Goal: Task Accomplishment & Management: Manage account settings

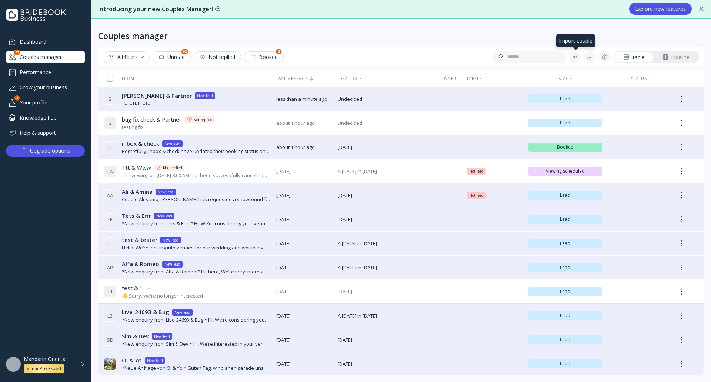
click at [574, 60] on button at bounding box center [575, 57] width 12 height 12
click at [601, 94] on div "Manual import" at bounding box center [620, 96] width 84 height 7
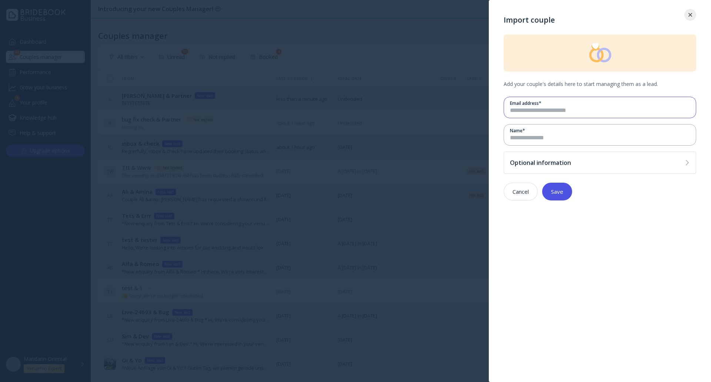
click at [577, 113] on input "email" at bounding box center [600, 110] width 180 height 9
type input "*"
type input "**********"
type input "***"
click at [562, 158] on div "Optional information" at bounding box center [600, 162] width 193 height 22
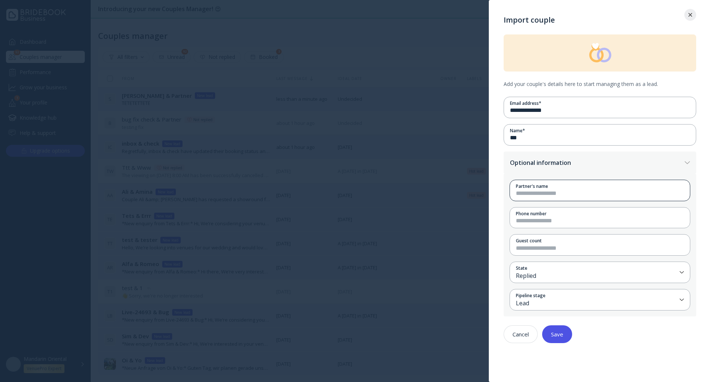
click at [549, 198] on div "Partner's name" at bounding box center [597, 190] width 174 height 21
drag, startPoint x: 549, startPoint y: 198, endPoint x: 550, endPoint y: 194, distance: 4.1
click at [550, 197] on div "Partner's name" at bounding box center [597, 190] width 174 height 21
click at [550, 194] on input at bounding box center [600, 193] width 168 height 9
type input "**"
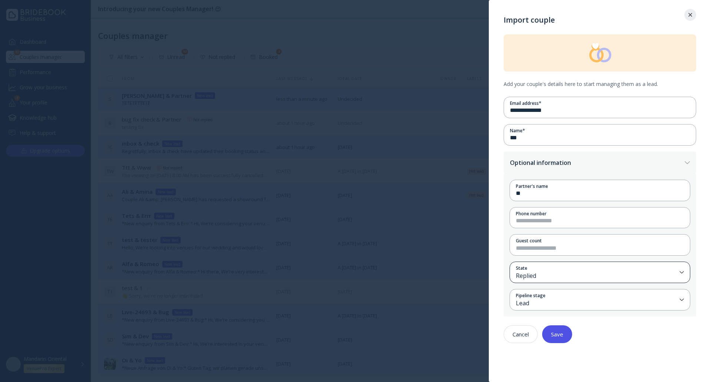
click at [536, 272] on div "Replied" at bounding box center [596, 275] width 161 height 9
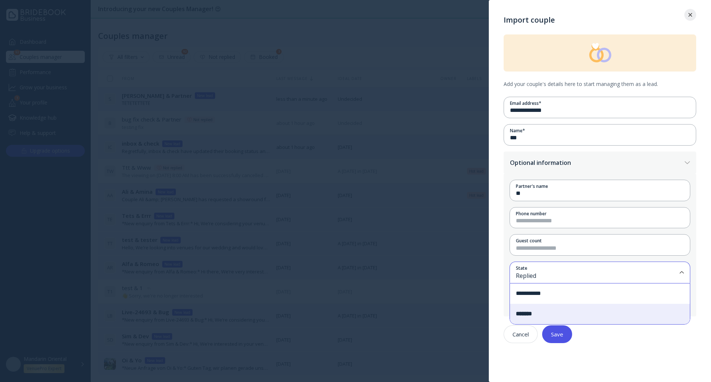
click at [548, 295] on div "**********" at bounding box center [600, 293] width 180 height 20
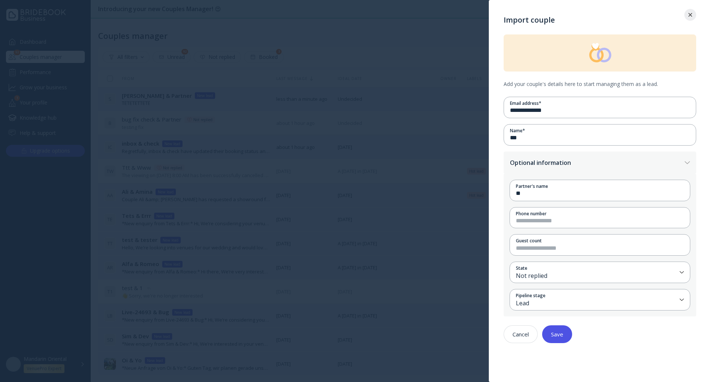
click at [563, 330] on button "Save" at bounding box center [557, 334] width 30 height 18
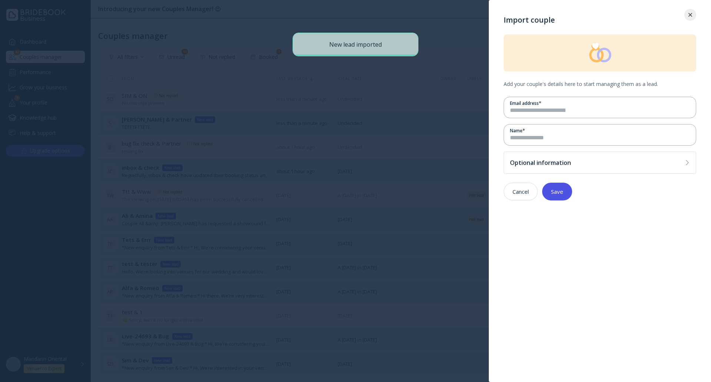
click at [692, 16] on div at bounding box center [690, 15] width 12 height 4
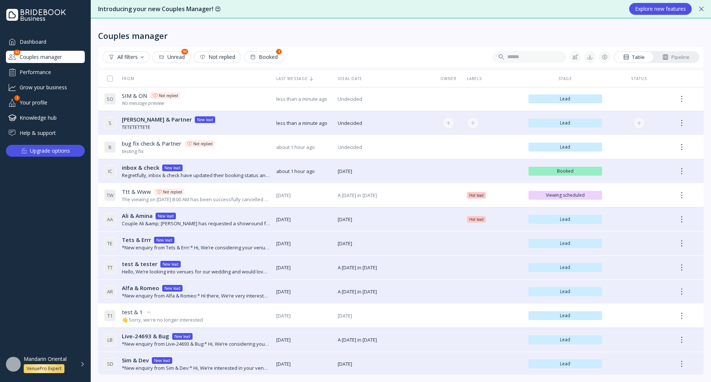
click at [225, 129] on div "S [PERSON_NAME] & Partner [PERSON_NAME] & Partner New lead TETETETTETE" at bounding box center [187, 123] width 166 height 21
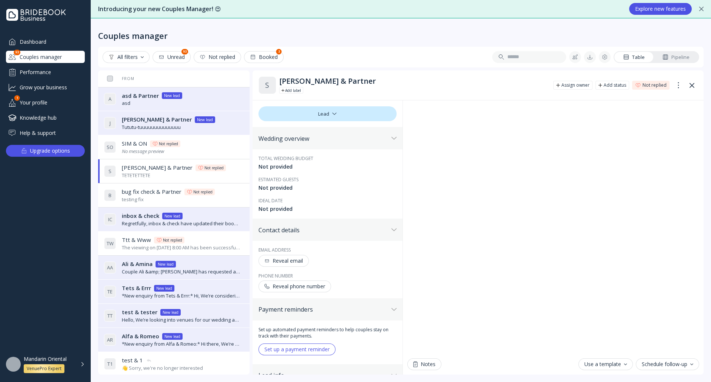
click at [214, 121] on div "J [PERSON_NAME] & Partner [PERSON_NAME] & Partner New lead Tututu-tuuuuuuuuuuuu…" at bounding box center [172, 123] width 137 height 21
click at [216, 125] on div "J [PERSON_NAME] & Partner [PERSON_NAME] & Partner Not replied Tututu-tuuuuuuuuu…" at bounding box center [172, 123] width 137 height 21
click at [219, 95] on div "A asd & Partner asd & Partner New lead asd" at bounding box center [172, 99] width 137 height 21
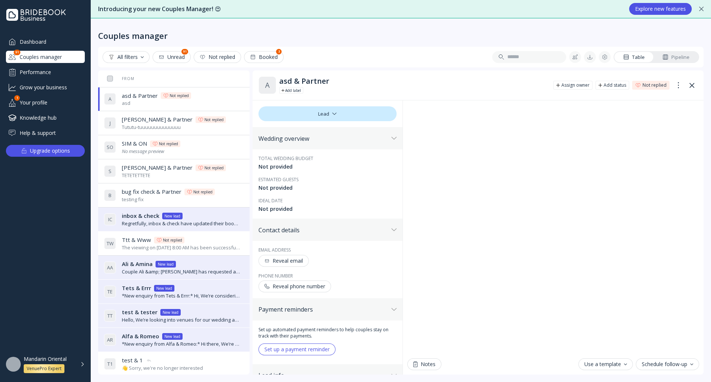
click at [223, 198] on div "B bug fix check & Partner bug fix check & Partner [PERSON_NAME] replied testing…" at bounding box center [172, 195] width 137 height 21
click at [223, 168] on div "S [PERSON_NAME] & Partner [PERSON_NAME] & Partner Not replied TETETETTETE" at bounding box center [172, 171] width 137 height 21
click at [231, 188] on div "B bug fix check & Partner bug fix check & Partner [PERSON_NAME] replied testing…" at bounding box center [172, 195] width 137 height 21
click at [211, 147] on div "S O SIM & ON SIM & ON Not replied No message preview" at bounding box center [172, 147] width 137 height 21
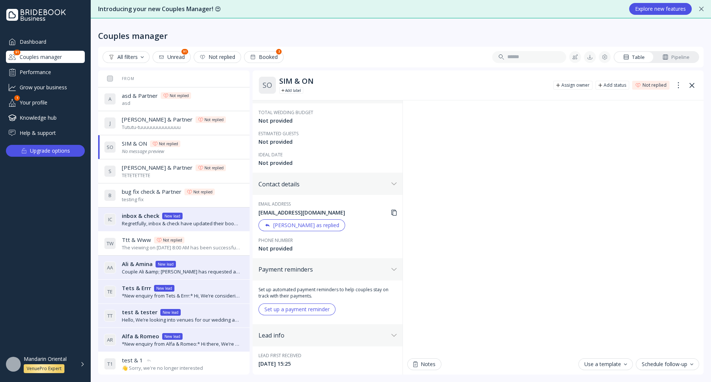
scroll to position [73, 0]
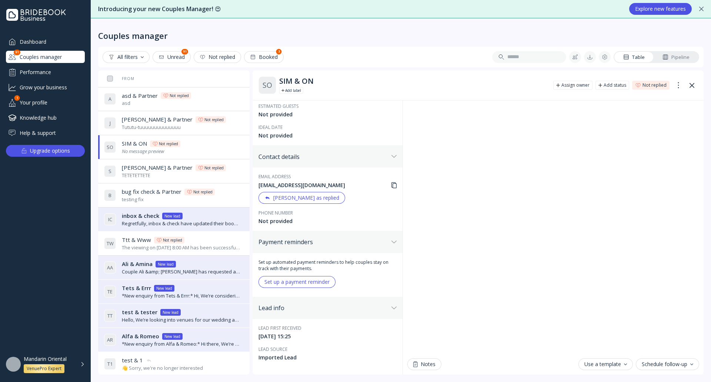
click at [214, 171] on div "S [PERSON_NAME] & Partner [PERSON_NAME] & Partner Not replied TETETETTETE" at bounding box center [172, 171] width 137 height 21
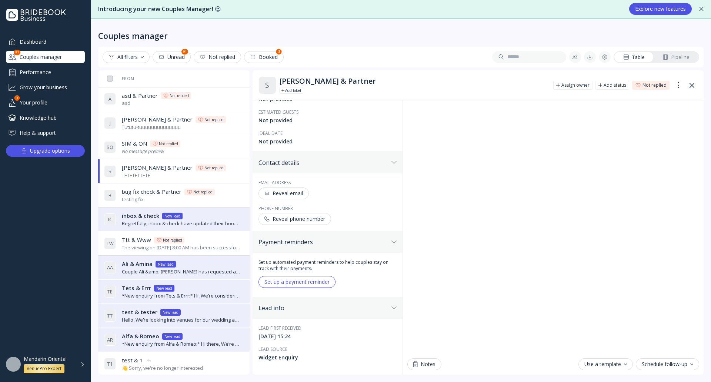
scroll to position [67, 0]
click at [212, 97] on div "A asd & Partner asd & Partner [PERSON_NAME] replied asd" at bounding box center [172, 99] width 137 height 21
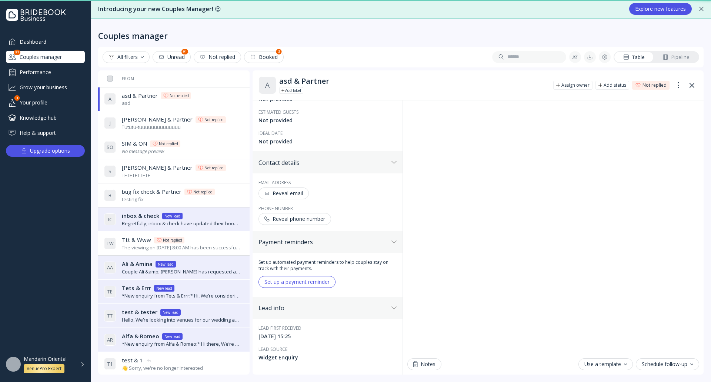
scroll to position [67, 0]
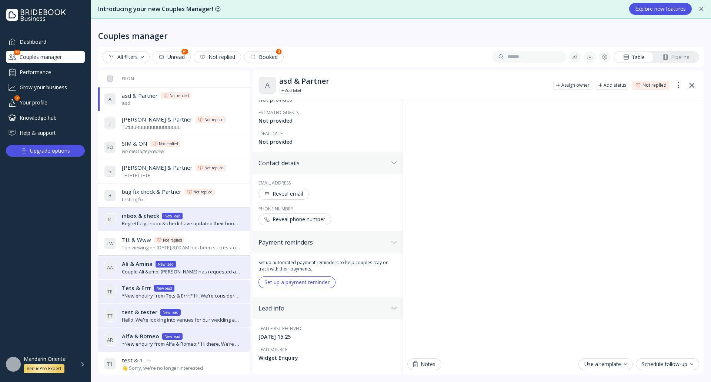
click at [217, 128] on div "J [PERSON_NAME] & Partner [PERSON_NAME] & Partner Not replied Tututu-tuuuuuuuuu…" at bounding box center [172, 123] width 137 height 21
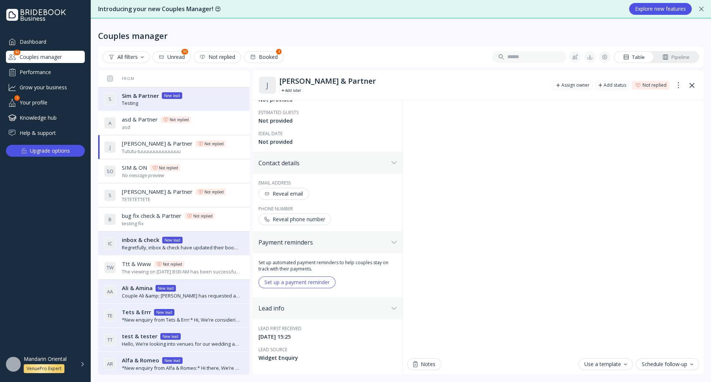
click at [202, 100] on div "S Sim & Partner Sim & Partner New lead Testing" at bounding box center [172, 99] width 137 height 21
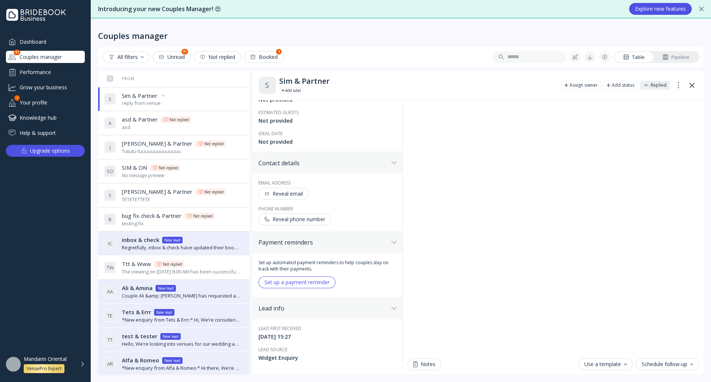
click at [57, 38] on div "Dashboard" at bounding box center [45, 42] width 79 height 12
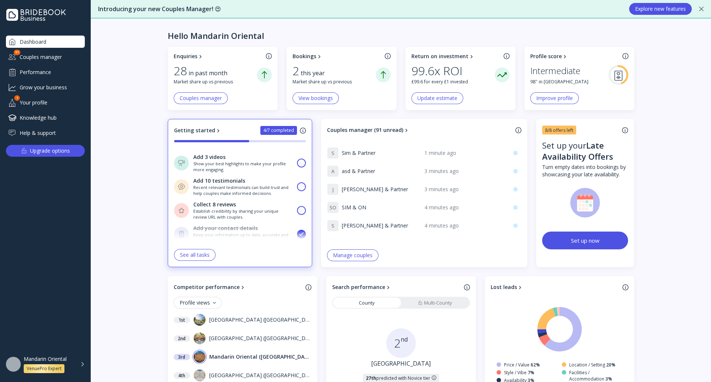
click at [64, 58] on div "Couples manager" at bounding box center [45, 57] width 79 height 12
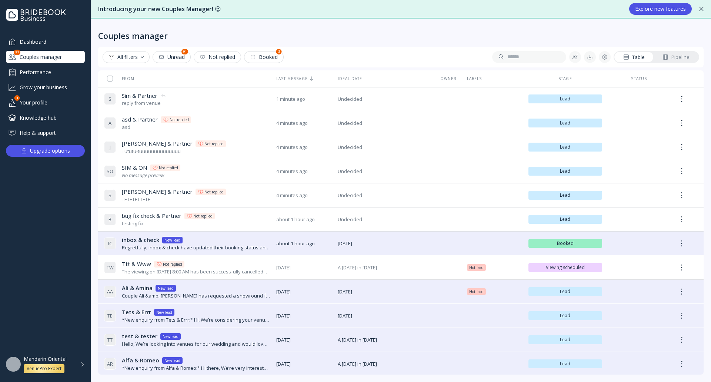
click at [52, 39] on div "Dashboard" at bounding box center [45, 42] width 79 height 12
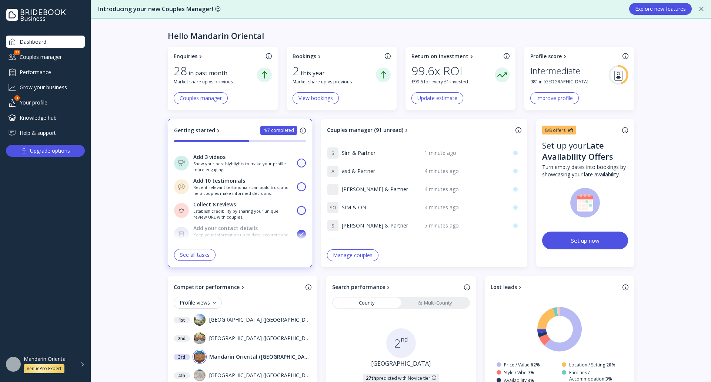
click at [60, 59] on div "Couples manager" at bounding box center [45, 57] width 79 height 12
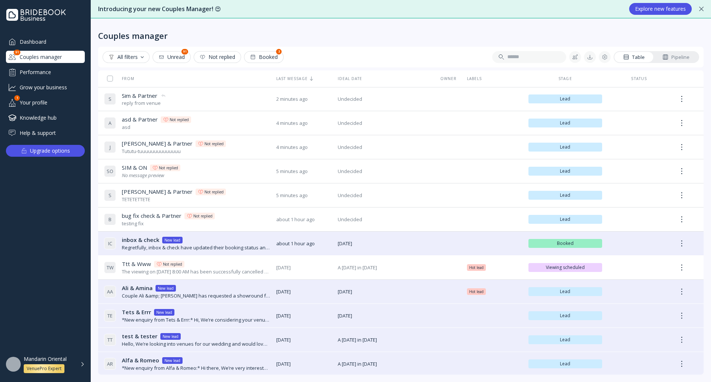
click at [46, 39] on div "Dashboard" at bounding box center [45, 42] width 79 height 12
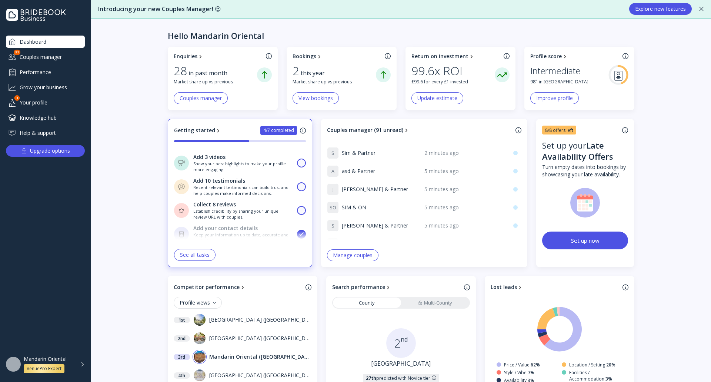
click at [45, 54] on div "Couples manager" at bounding box center [45, 57] width 79 height 12
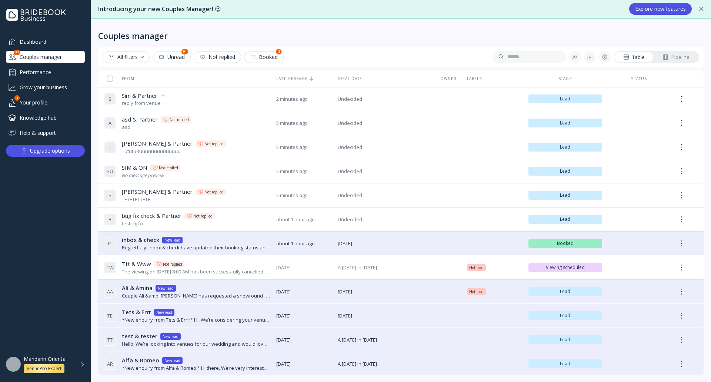
click at [51, 41] on div "Dashboard" at bounding box center [45, 42] width 79 height 12
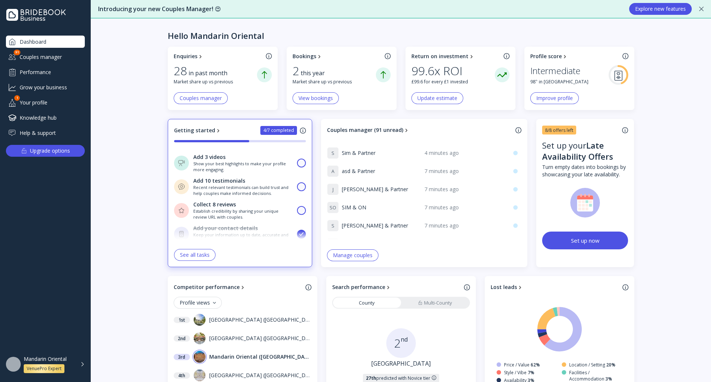
click at [60, 57] on div "Couples manager" at bounding box center [45, 57] width 79 height 12
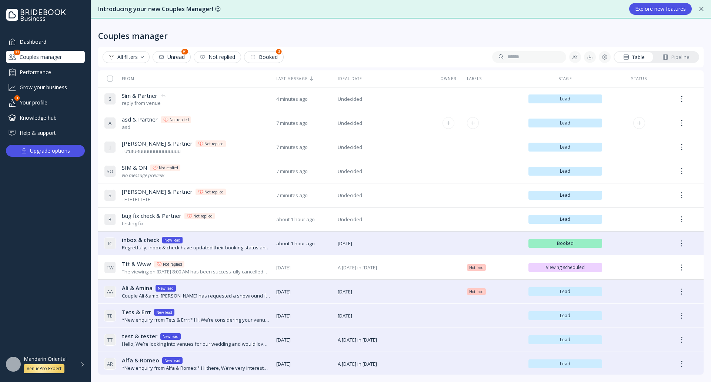
click at [230, 122] on div "A asd & Partner asd & Partner [PERSON_NAME] replied asd" at bounding box center [187, 123] width 166 height 21
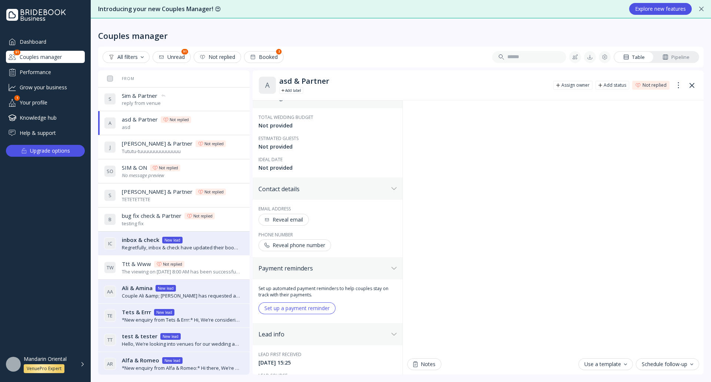
scroll to position [67, 0]
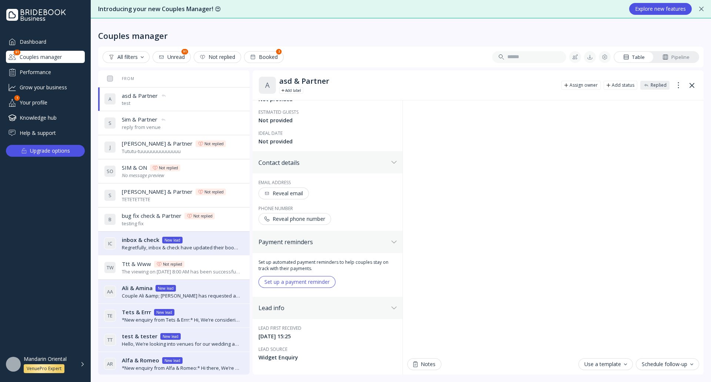
click at [693, 86] on icon at bounding box center [691, 85] width 5 height 5
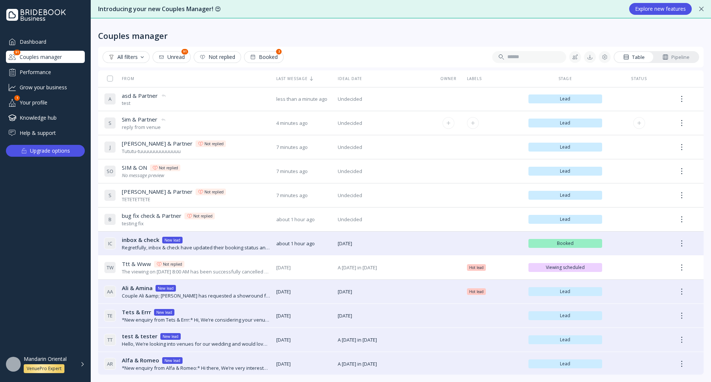
click at [204, 124] on div "S Sim & Partner Sim & Partner reply from venue" at bounding box center [187, 123] width 166 height 21
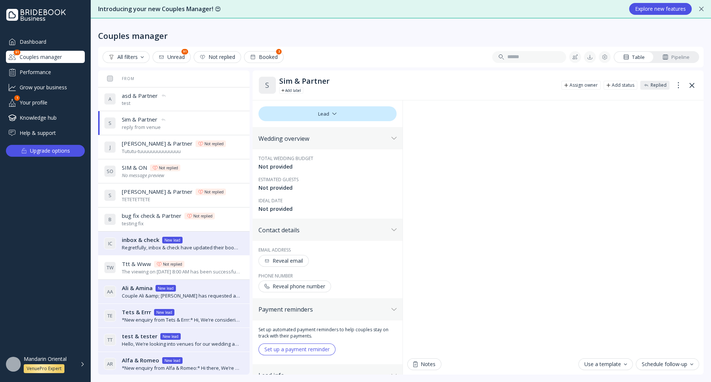
click at [292, 258] on div "Reveal email" at bounding box center [283, 261] width 39 height 6
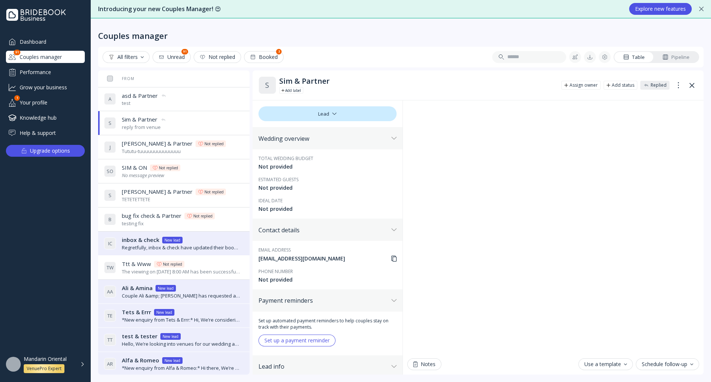
click at [391, 259] on icon at bounding box center [393, 258] width 5 height 6
click at [74, 367] on div "Mandarin Oriental VenuePro Expert" at bounding box center [50, 363] width 52 height 17
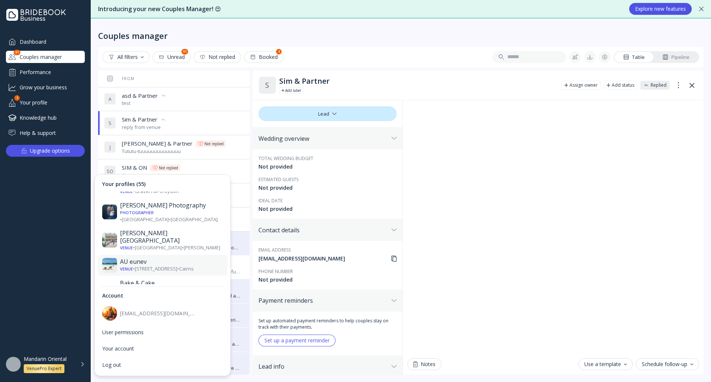
scroll to position [111, 0]
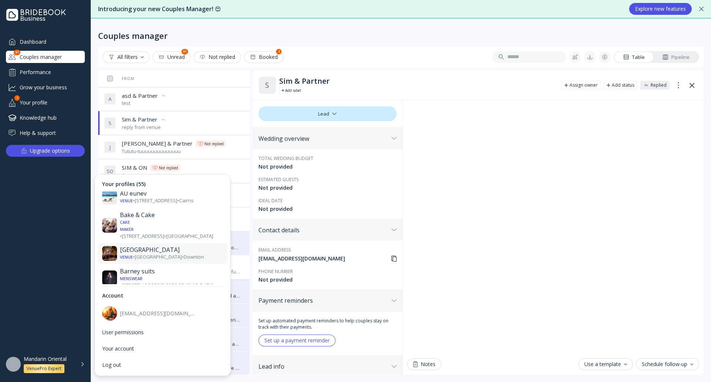
click at [162, 254] on div "Venue • [GEOGRAPHIC_DATA] • [GEOGRAPHIC_DATA]" at bounding box center [171, 257] width 103 height 7
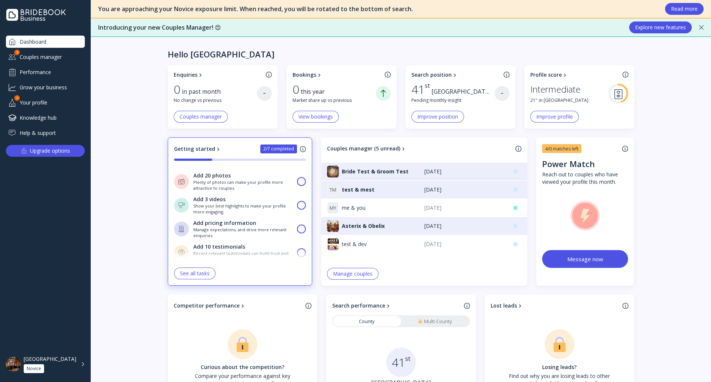
click at [54, 59] on div "Couples manager" at bounding box center [45, 57] width 79 height 12
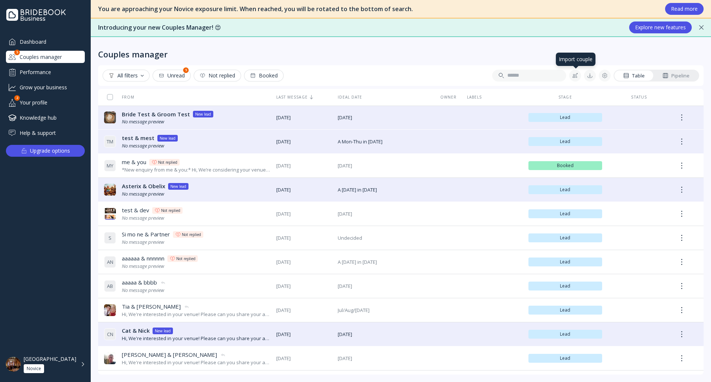
click at [573, 75] on div at bounding box center [575, 76] width 6 height 6
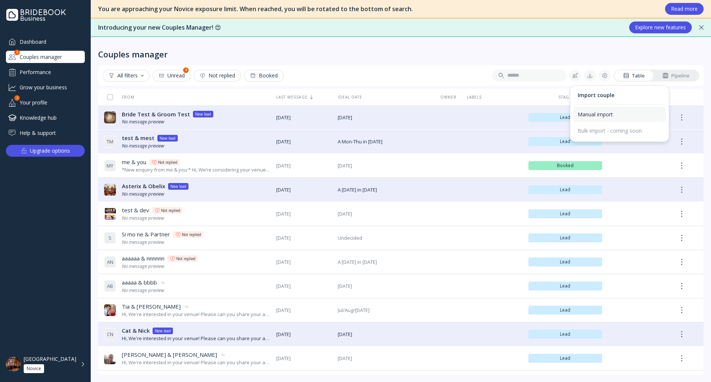
click at [605, 110] on div "Manual import" at bounding box center [619, 115] width 93 height 16
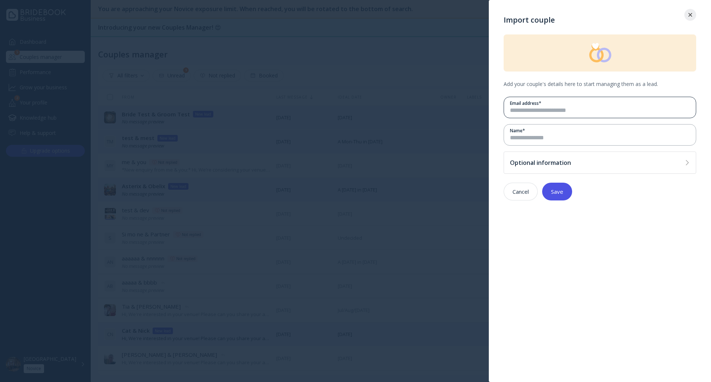
click at [579, 116] on div "Email address *" at bounding box center [597, 107] width 186 height 21
click at [579, 110] on input "email" at bounding box center [600, 110] width 180 height 9
paste input "**********"
type input "**********"
click at [570, 133] on div "Name *" at bounding box center [600, 130] width 180 height 6
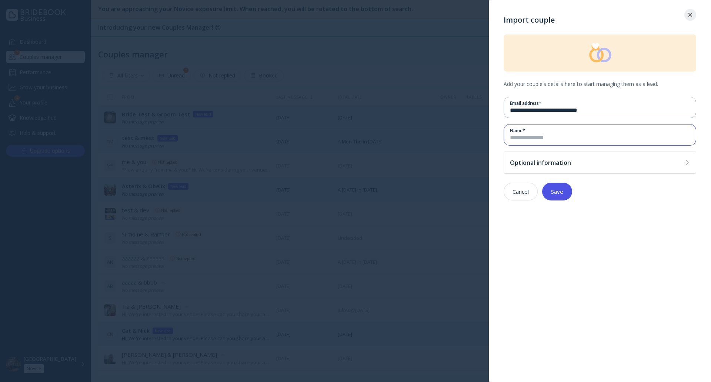
click at [568, 137] on input at bounding box center [600, 138] width 180 height 9
type input "*****"
click at [559, 193] on div "Save" at bounding box center [557, 191] width 12 height 6
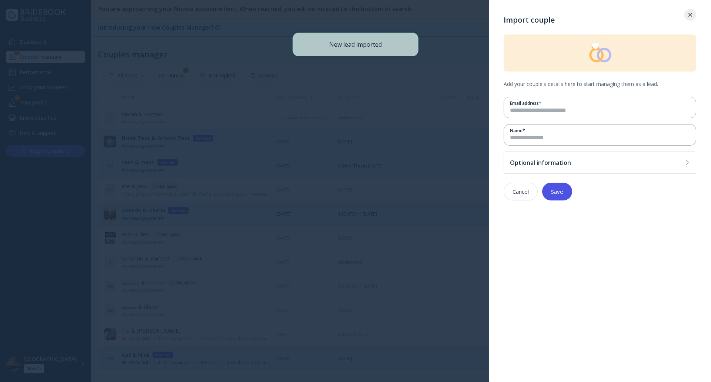
click at [433, 47] on div at bounding box center [355, 191] width 711 height 382
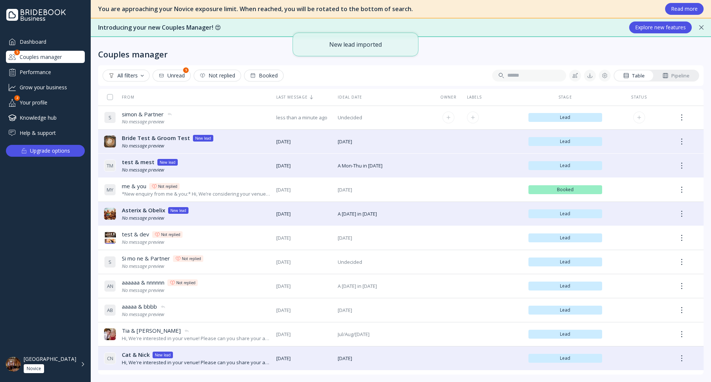
click at [238, 120] on div "S simon & Partner simon & Partner No message preview" at bounding box center [187, 117] width 166 height 21
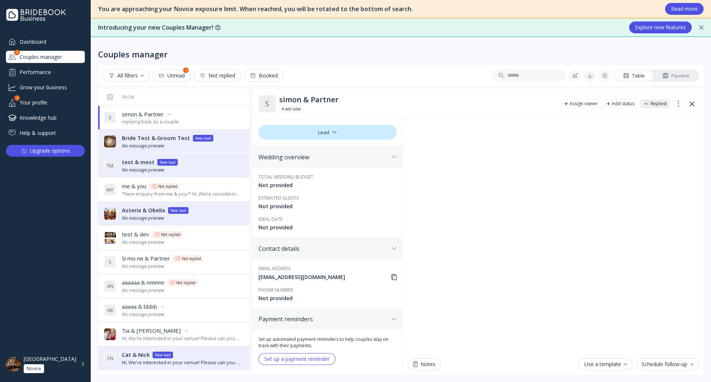
click at [83, 364] on div "[GEOGRAPHIC_DATA] Novice" at bounding box center [54, 363] width 61 height 17
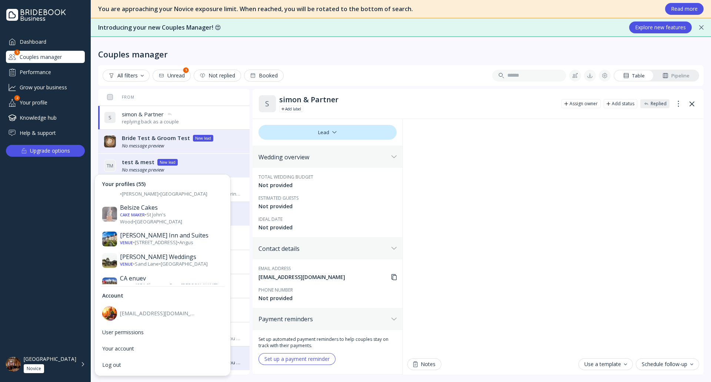
scroll to position [296, 0]
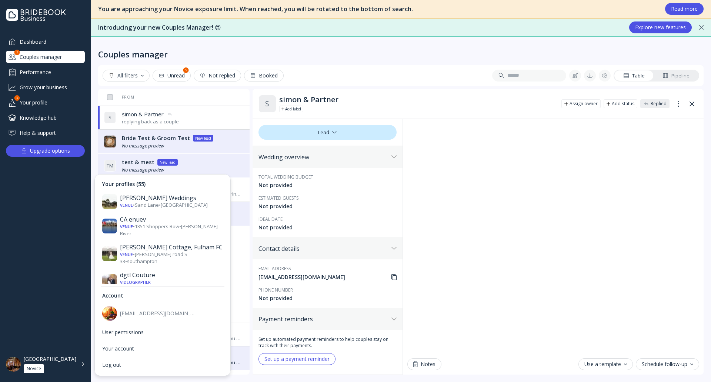
click at [161, 314] on div "Venue • [GEOGRAPHIC_DATA] • [GEOGRAPHIC_DATA]" at bounding box center [171, 321] width 103 height 14
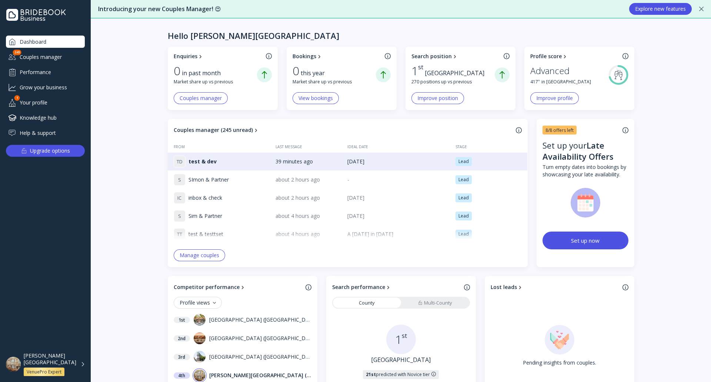
click at [46, 59] on div "Couples manager" at bounding box center [45, 57] width 79 height 12
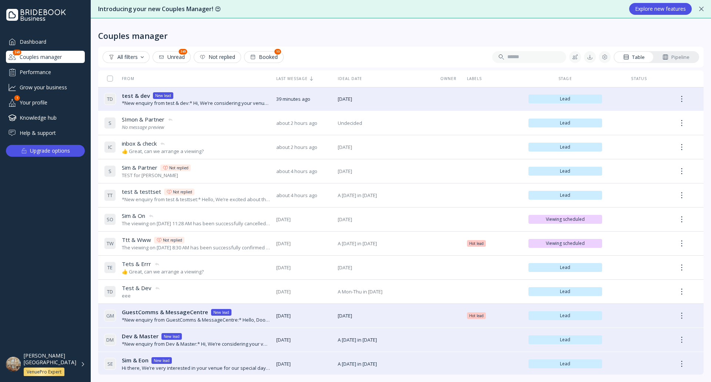
click at [83, 363] on div "[PERSON_NAME][GEOGRAPHIC_DATA] VenuePro Expert" at bounding box center [54, 364] width 61 height 24
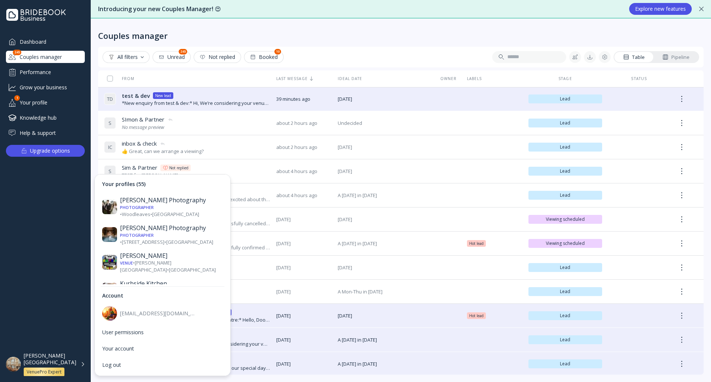
scroll to position [629, 0]
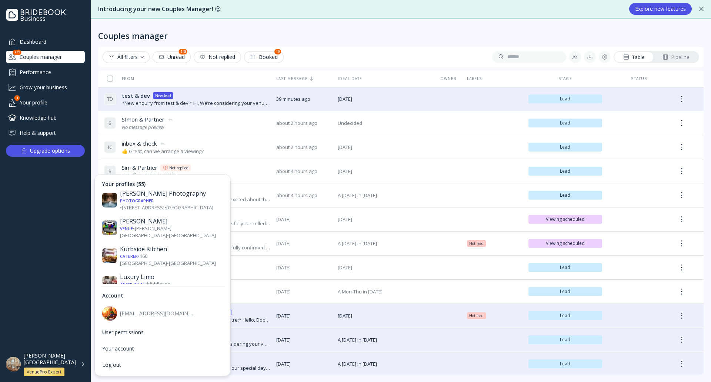
click at [169, 336] on div "Venue • 66 [GEOGRAPHIC_DATA] • [GEOGRAPHIC_DATA]" at bounding box center [171, 339] width 103 height 7
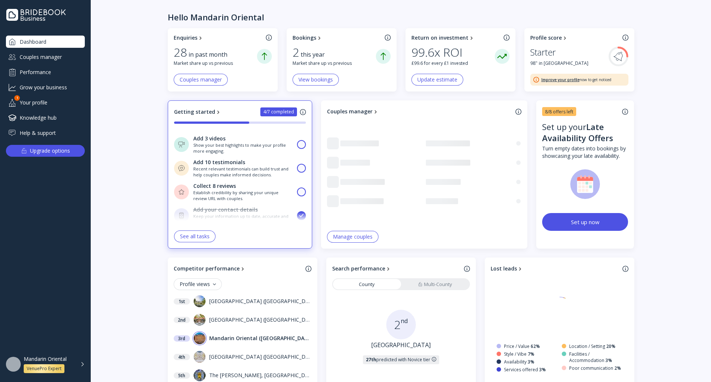
click at [50, 70] on div "Performance" at bounding box center [45, 72] width 79 height 12
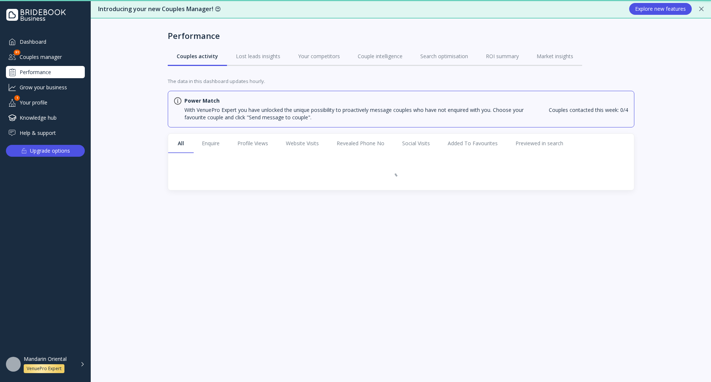
click at [51, 57] on div "Couples manager" at bounding box center [45, 57] width 79 height 12
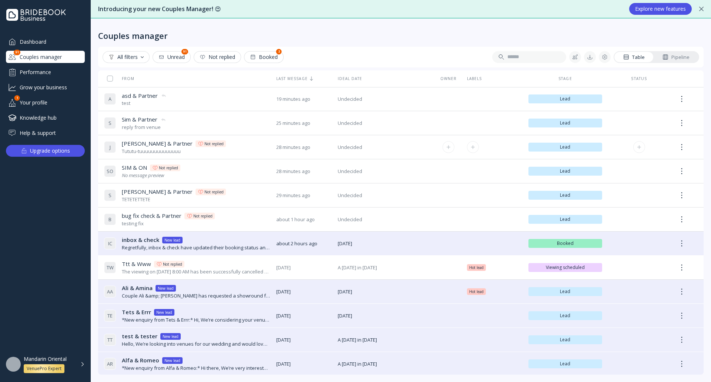
click at [227, 144] on div "J [PERSON_NAME] & Partner [PERSON_NAME] & Partner Not replied Tututu-tuuuuuuuuu…" at bounding box center [187, 147] width 166 height 21
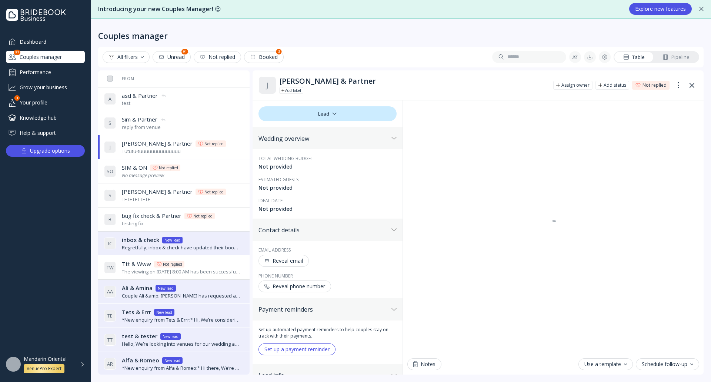
click at [300, 264] on button "Reveal email" at bounding box center [283, 261] width 50 height 12
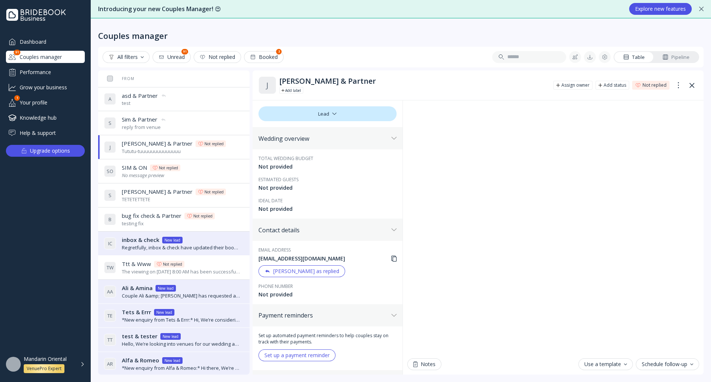
click at [204, 173] on div "S O SIM & ON SIM & ON Not replied No message preview" at bounding box center [172, 171] width 137 height 21
click at [353, 35] on div "Couples manager" at bounding box center [400, 30] width 605 height 22
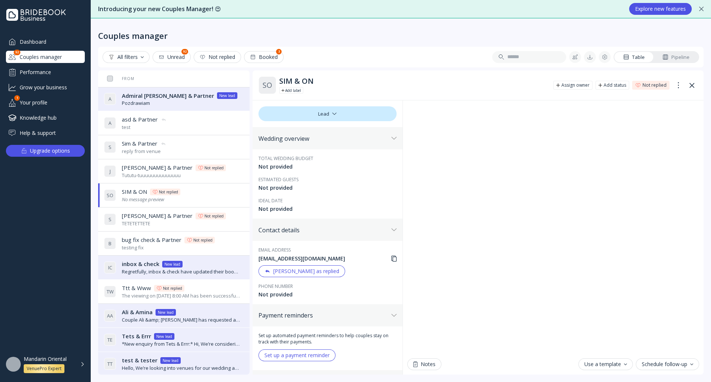
click at [217, 101] on div "A Admiral [PERSON_NAME] & Partner Admiral [PERSON_NAME] & Partner New lead Pozd…" at bounding box center [172, 99] width 137 height 21
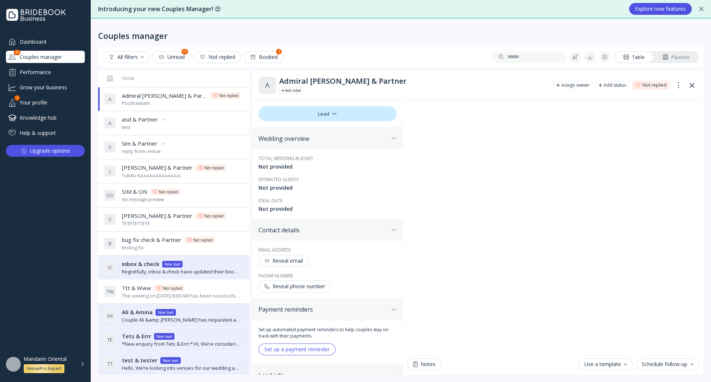
click at [224, 220] on div "S [PERSON_NAME] & Partner [PERSON_NAME] & Partner Not replied TETETETTETE" at bounding box center [172, 219] width 137 height 21
click at [219, 242] on div "B bug fix check & Partner bug fix check & Partner [PERSON_NAME] replied testing…" at bounding box center [172, 243] width 137 height 21
click at [230, 104] on div "A Admiral [PERSON_NAME] & Partner Admiral [PERSON_NAME] & Partner Not replied P…" at bounding box center [172, 99] width 137 height 21
click at [51, 40] on div "Dashboard" at bounding box center [45, 42] width 79 height 12
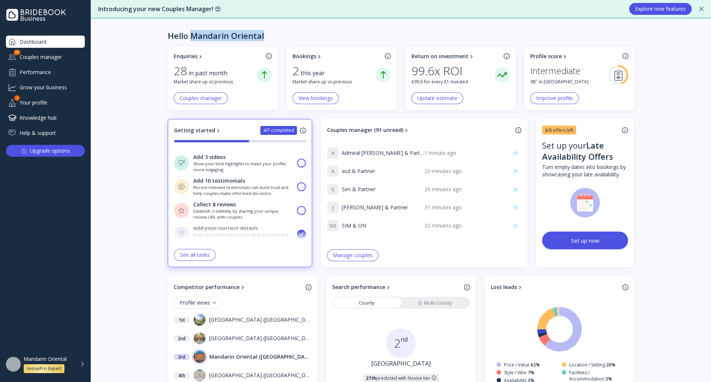
drag, startPoint x: 267, startPoint y: 35, endPoint x: 189, endPoint y: 34, distance: 78.1
click at [189, 34] on div "Hello Mandarin Oriental" at bounding box center [401, 33] width 467 height 28
copy div "Mandarin Oriental"
click at [283, 34] on div "Hello Mandarin Oriental" at bounding box center [401, 33] width 467 height 28
click at [46, 57] on div "Couples manager" at bounding box center [45, 57] width 79 height 12
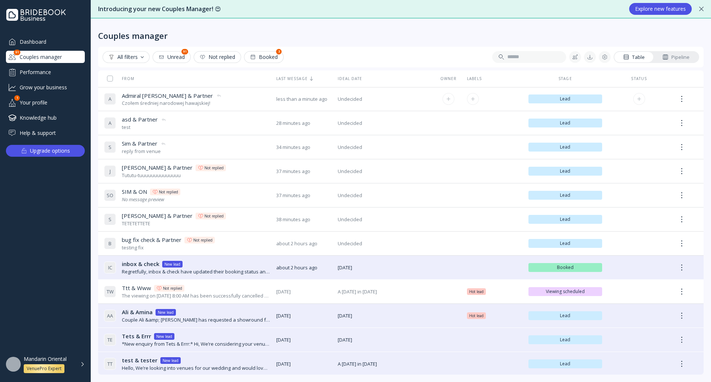
click at [232, 99] on div "A Admiral [PERSON_NAME] & Partner Admiral [PERSON_NAME] & Partner Czołem średni…" at bounding box center [187, 99] width 166 height 21
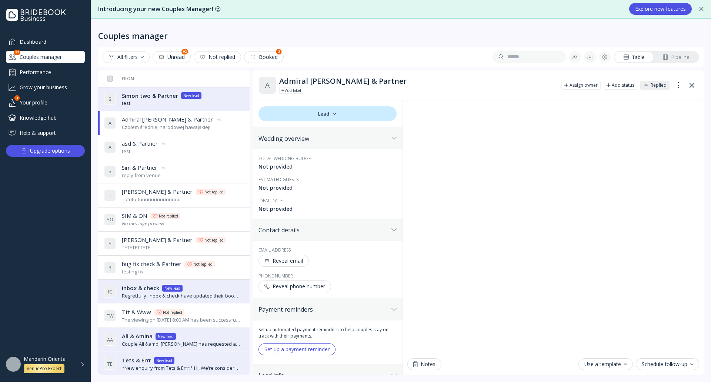
click at [53, 41] on div "Dashboard" at bounding box center [45, 42] width 79 height 12
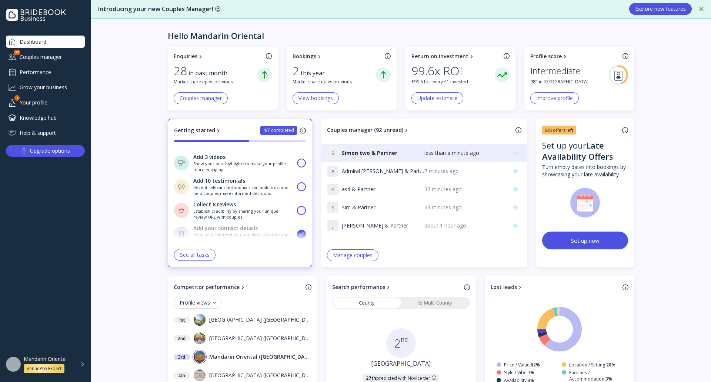
click at [44, 52] on div "Couples manager" at bounding box center [45, 57] width 79 height 12
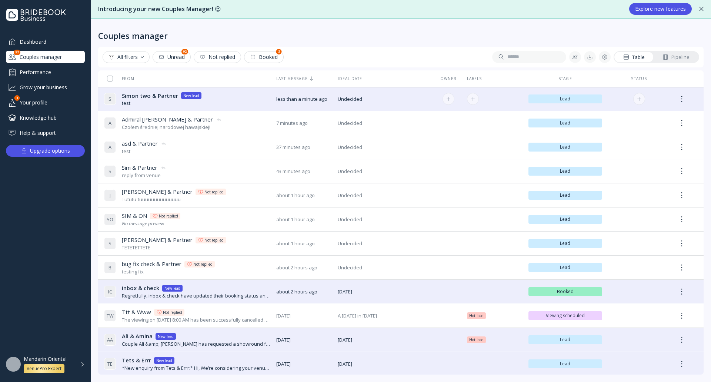
click at [223, 97] on div "S [PERSON_NAME] two & Partner Simon two & Partner New [MEDICAL_DATA]" at bounding box center [187, 99] width 166 height 21
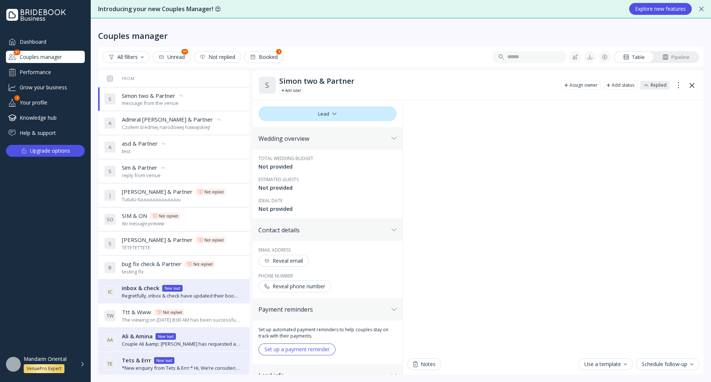
click at [53, 42] on div "Dashboard" at bounding box center [45, 42] width 79 height 12
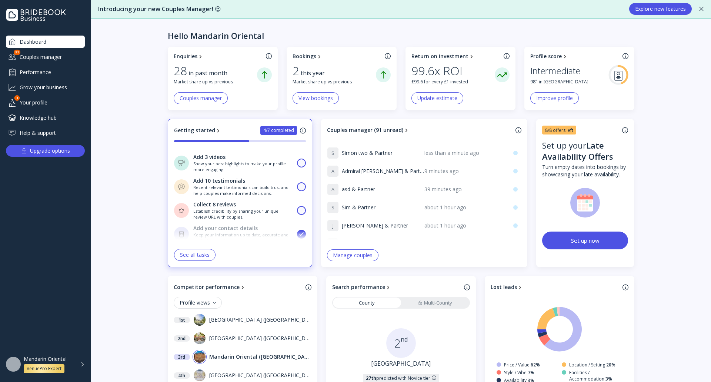
click at [70, 61] on div "Couples manager" at bounding box center [45, 57] width 79 height 12
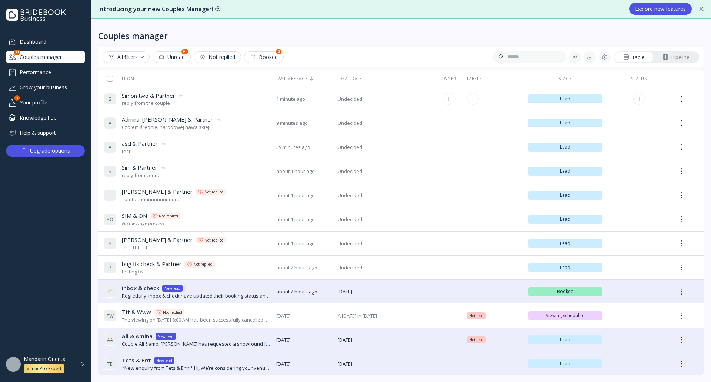
click at [232, 101] on div "S [PERSON_NAME] two & Partner [PERSON_NAME] two & Partner reply from the couple" at bounding box center [187, 99] width 166 height 21
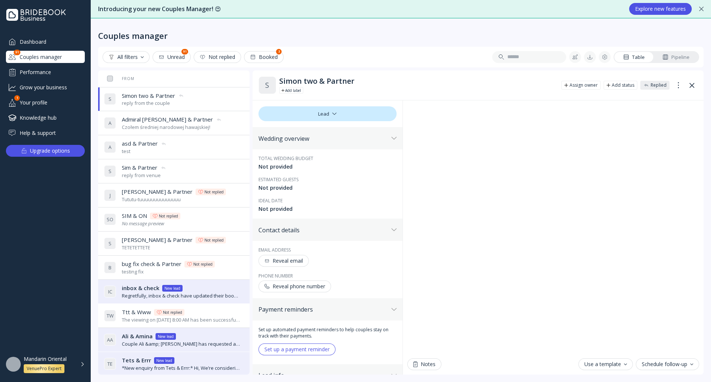
click at [46, 41] on div "Dashboard" at bounding box center [45, 42] width 79 height 12
